Goal: Find specific fact: Find specific fact

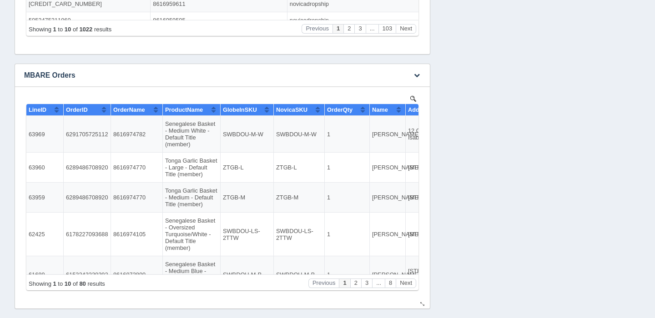
click at [130, 198] on td "8616974770" at bounding box center [137, 198] width 52 height 30
copy td "8616974770"
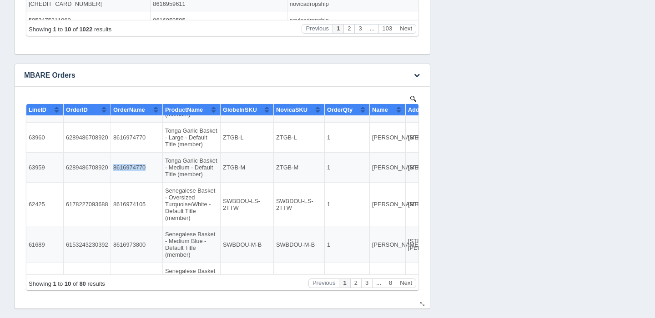
scroll to position [31, 0]
copy td "8616974770"
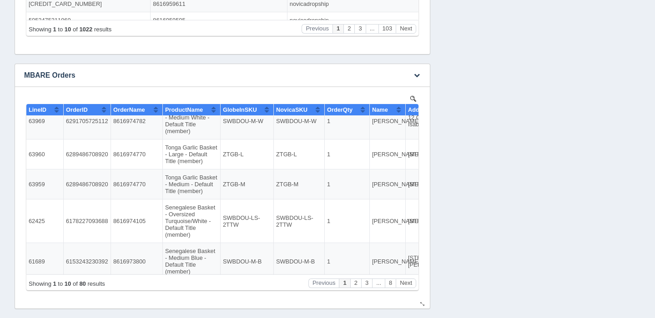
scroll to position [14, 0]
click at [132, 221] on td "8616974105" at bounding box center [137, 221] width 52 height 44
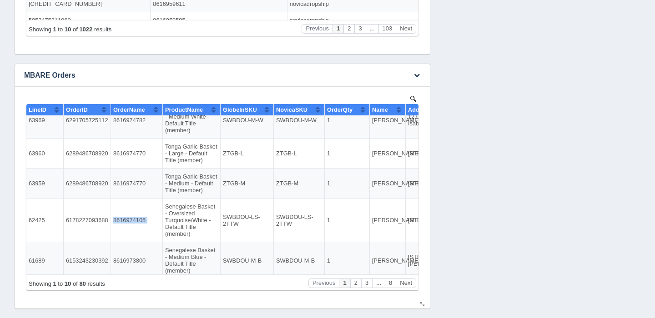
click at [132, 221] on td "8616974105" at bounding box center [137, 221] width 52 height 44
